Goal: Check status: Check status

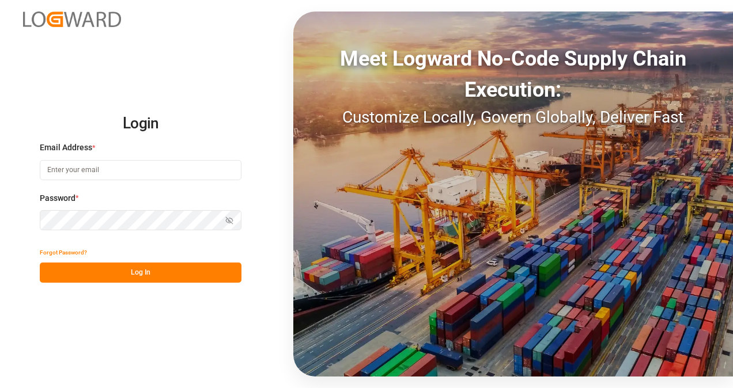
type input "[PERSON_NAME][EMAIL_ADDRESS][DOMAIN_NAME]"
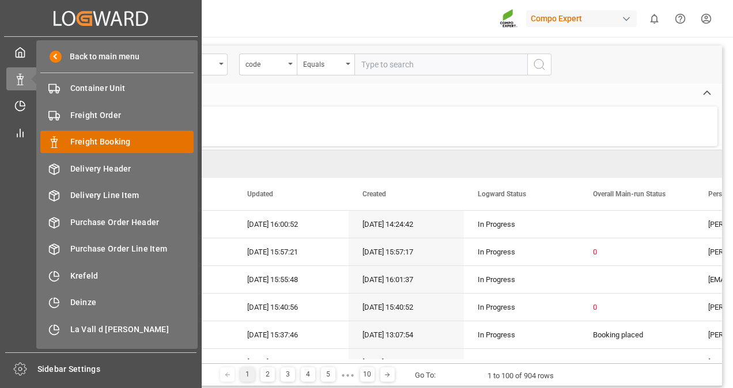
click at [85, 141] on span "Freight Booking" at bounding box center [132, 142] width 124 height 12
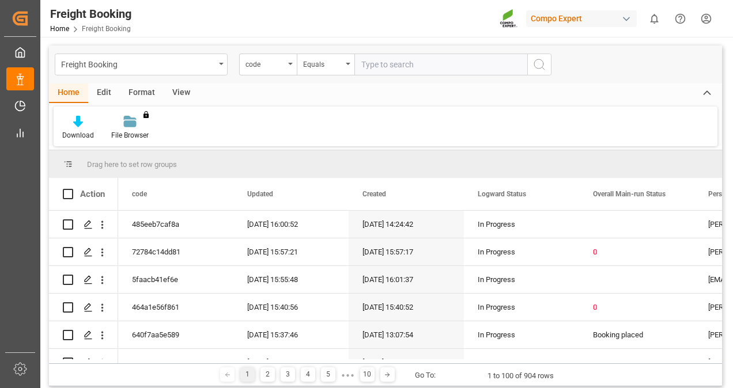
click at [178, 88] on div "View" at bounding box center [181, 94] width 35 height 20
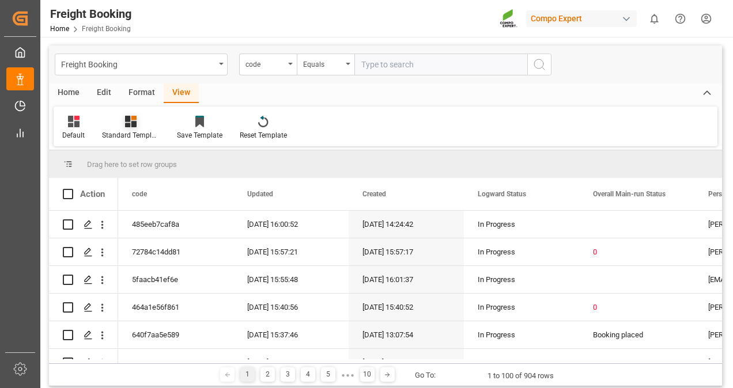
click at [130, 116] on icon at bounding box center [131, 122] width 12 height 12
click at [146, 160] on div "Overview Countries" at bounding box center [161, 163] width 101 height 12
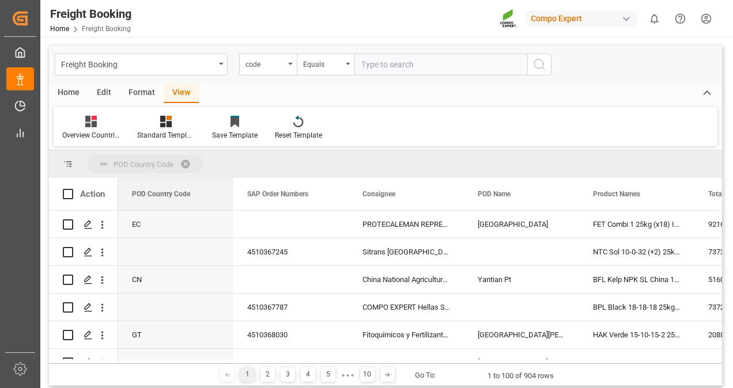
drag, startPoint x: 153, startPoint y: 194, endPoint x: 153, endPoint y: 157, distance: 37.5
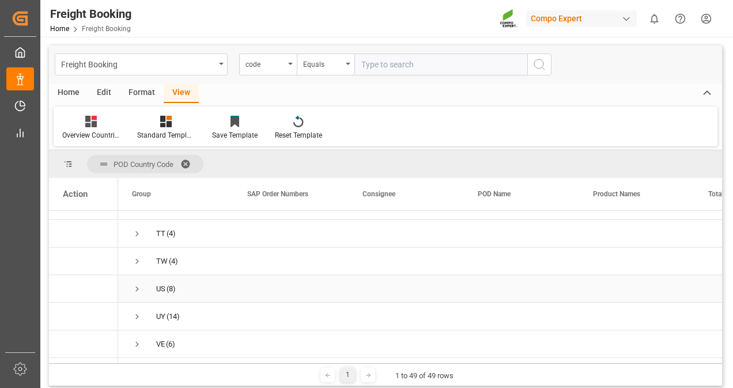
scroll to position [1095, 0]
click at [137, 263] on span "Press SPACE to select this row." at bounding box center [137, 264] width 10 height 10
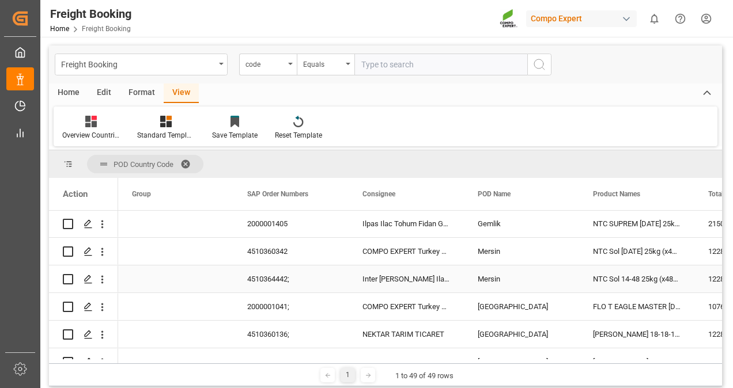
scroll to position [2478, 0]
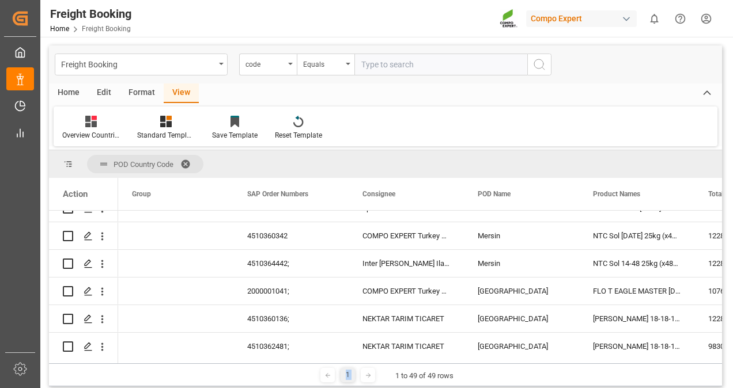
drag, startPoint x: 296, startPoint y: 364, endPoint x: 378, endPoint y: 367, distance: 81.3
click at [378, 367] on div "1 1 to 49 of 49 rows" at bounding box center [385, 375] width 673 height 23
drag, startPoint x: 378, startPoint y: 367, endPoint x: 324, endPoint y: 360, distance: 54.0
click at [324, 360] on div at bounding box center [418, 362] width 600 height 4
click at [376, 344] on div "NEKTAR TARIM TICARET" at bounding box center [406, 346] width 115 height 27
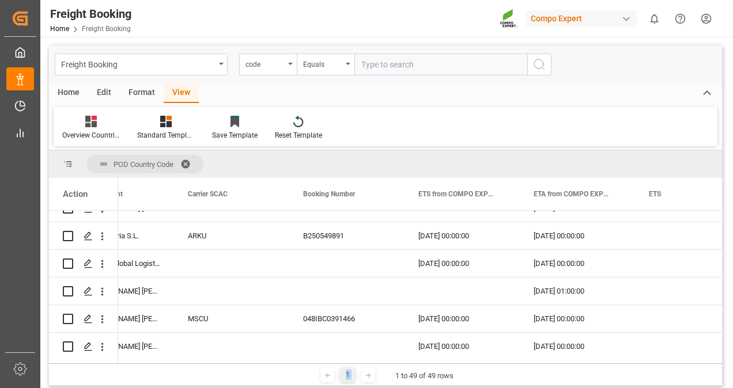
scroll to position [0, 1040]
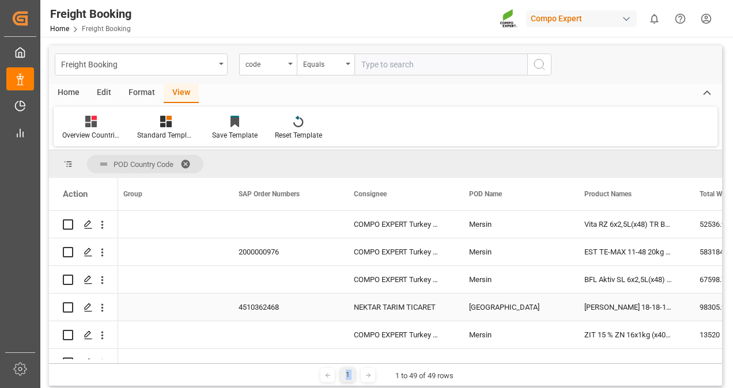
click at [309, 305] on div "4510362468" at bounding box center [282, 307] width 115 height 27
